Goal: Task Accomplishment & Management: Manage account settings

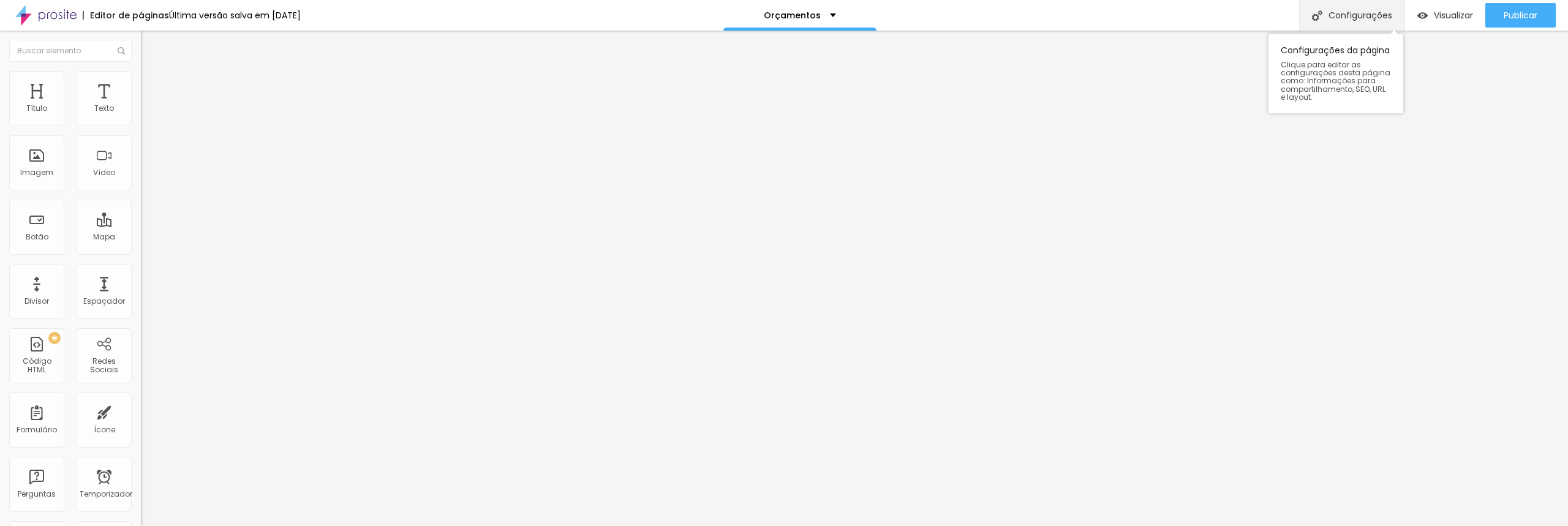
click at [1347, 13] on font "Configurações" at bounding box center [1361, 15] width 64 height 12
drag, startPoint x: 745, startPoint y: 187, endPoint x: 611, endPoint y: 180, distance: 134.2
paste input "www.ponto7.com/gestantes-2025"
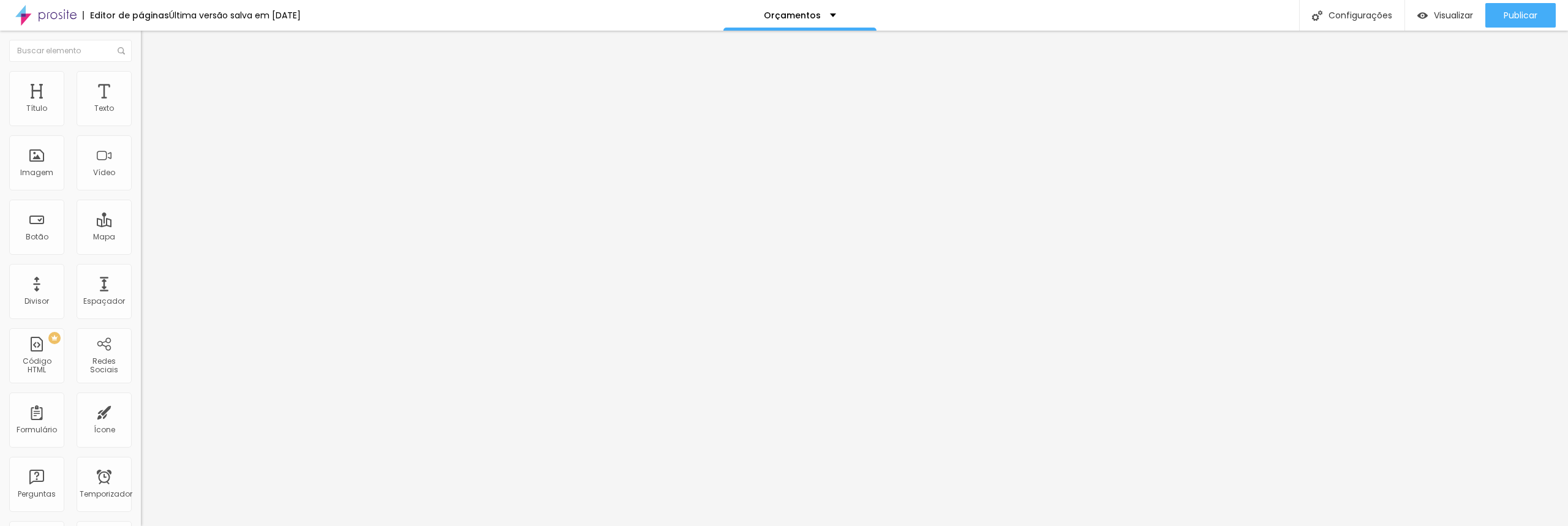
drag, startPoint x: 750, startPoint y: 187, endPoint x: 622, endPoint y: 184, distance: 128.0
type input "/gestantes-2025"
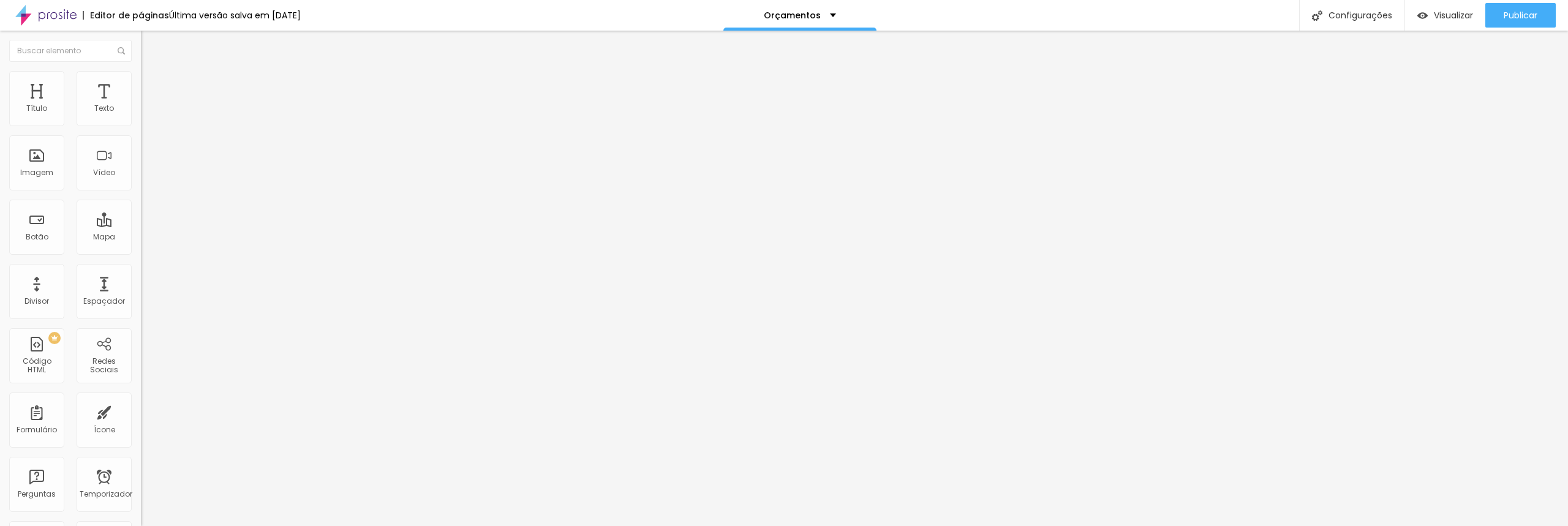
drag, startPoint x: 777, startPoint y: 186, endPoint x: 596, endPoint y: 170, distance: 181.7
click at [150, 44] on img "button" at bounding box center [154, 45] width 10 height 10
click at [58, 12] on img at bounding box center [46, 16] width 61 height 31
